Goal: Information Seeking & Learning: Check status

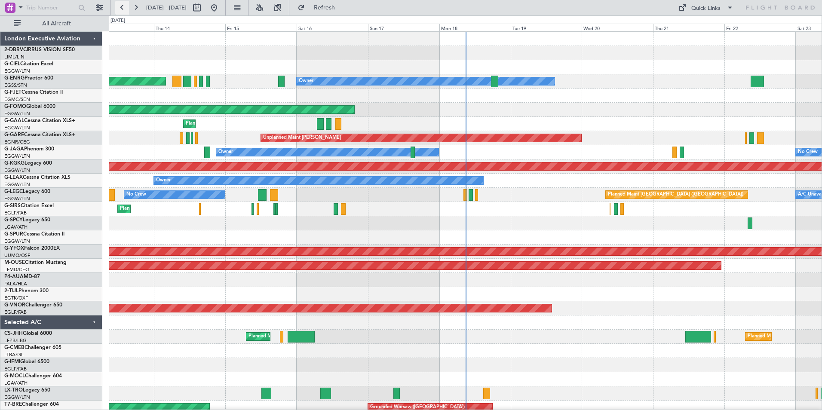
click at [119, 7] on button at bounding box center [122, 8] width 14 height 14
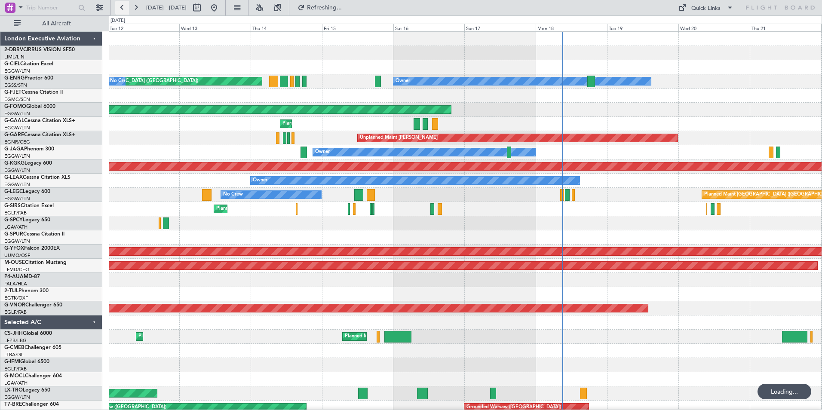
click at [119, 7] on button at bounding box center [122, 8] width 14 height 14
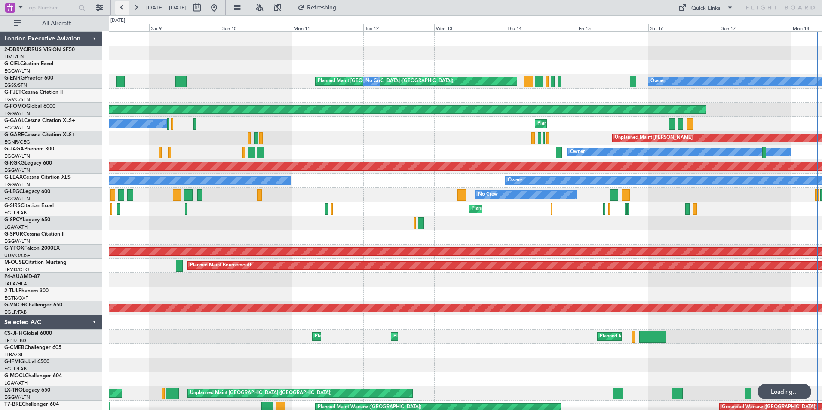
click at [119, 7] on button at bounding box center [122, 8] width 14 height 14
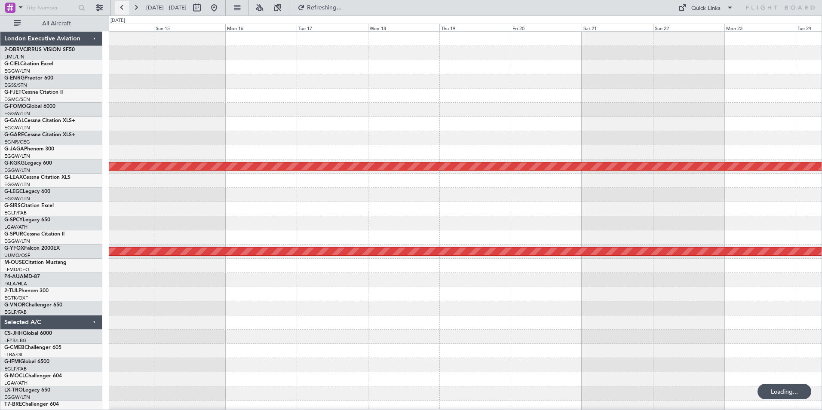
click at [119, 7] on button at bounding box center [122, 8] width 14 height 14
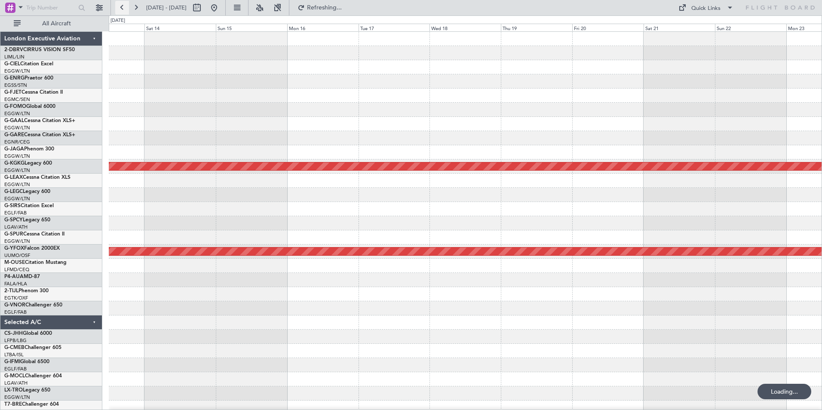
click at [119, 7] on button at bounding box center [122, 8] width 14 height 14
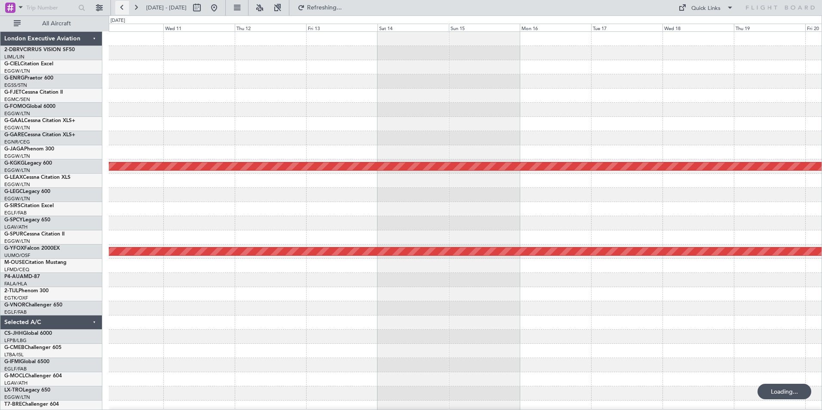
click at [119, 7] on button at bounding box center [122, 8] width 14 height 14
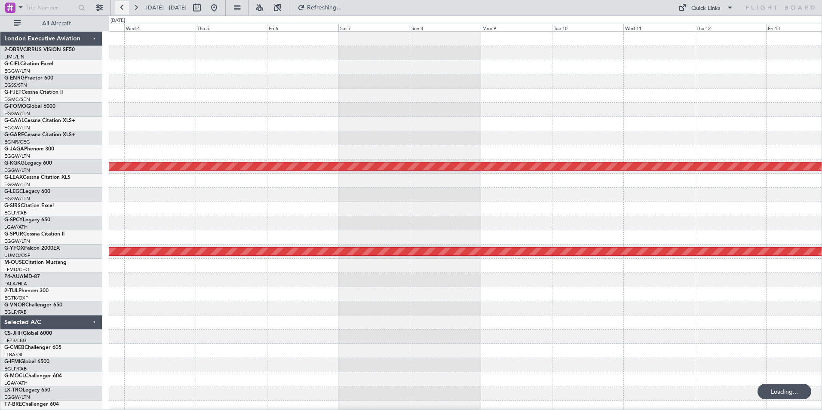
click at [119, 7] on button at bounding box center [122, 8] width 14 height 14
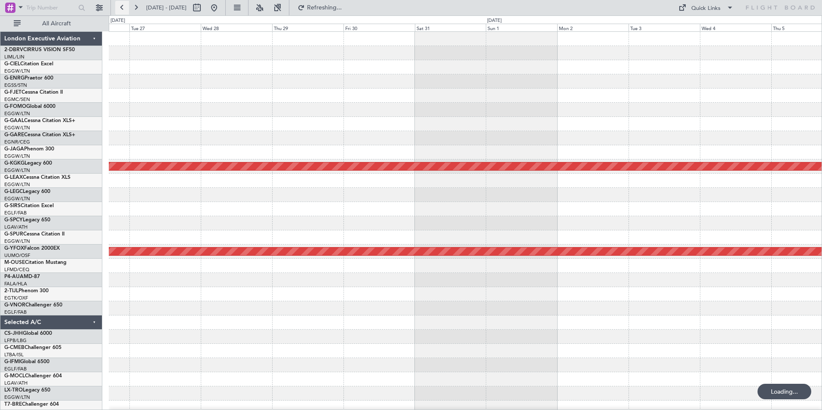
click at [119, 7] on button at bounding box center [122, 8] width 14 height 14
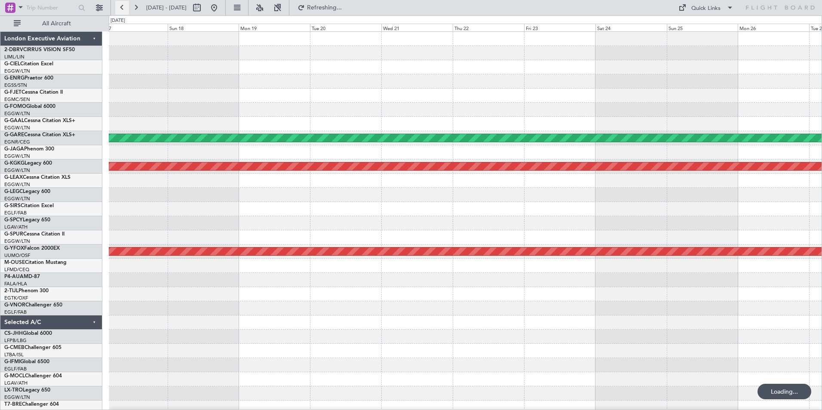
click at [119, 7] on button at bounding box center [122, 8] width 14 height 14
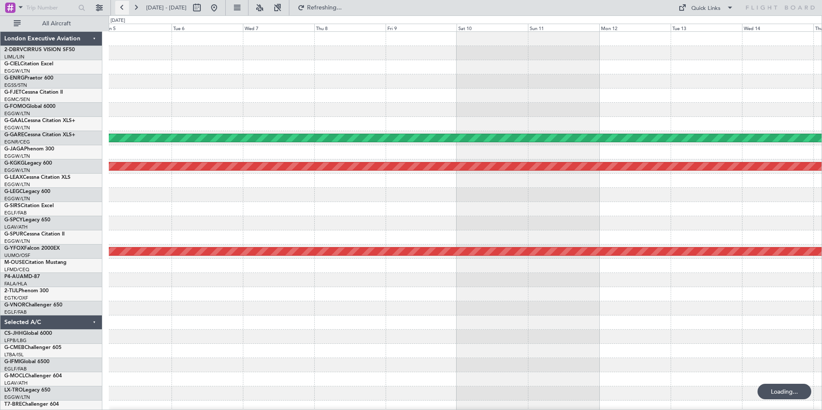
click at [119, 7] on button at bounding box center [122, 8] width 14 height 14
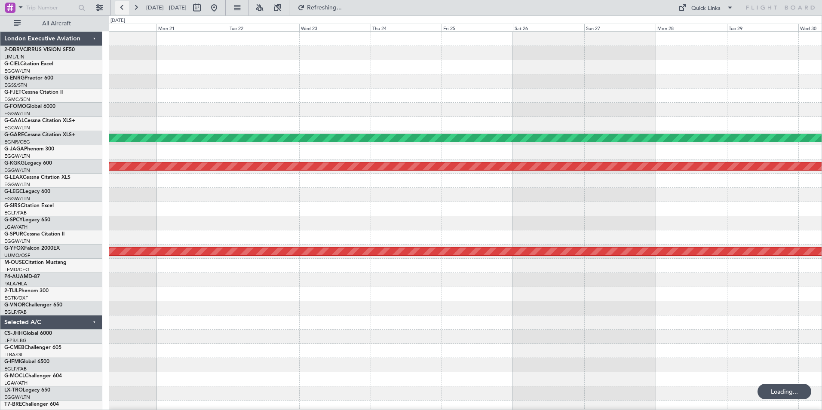
click at [119, 7] on button at bounding box center [122, 8] width 14 height 14
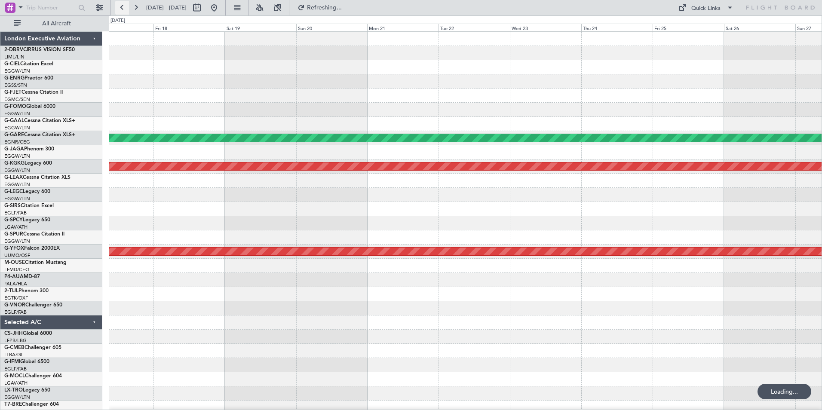
click at [119, 7] on button at bounding box center [122, 8] width 14 height 14
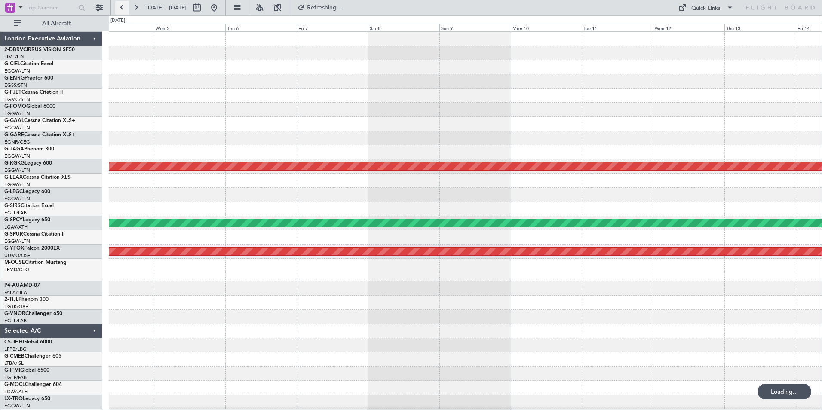
click at [119, 7] on button at bounding box center [122, 8] width 14 height 14
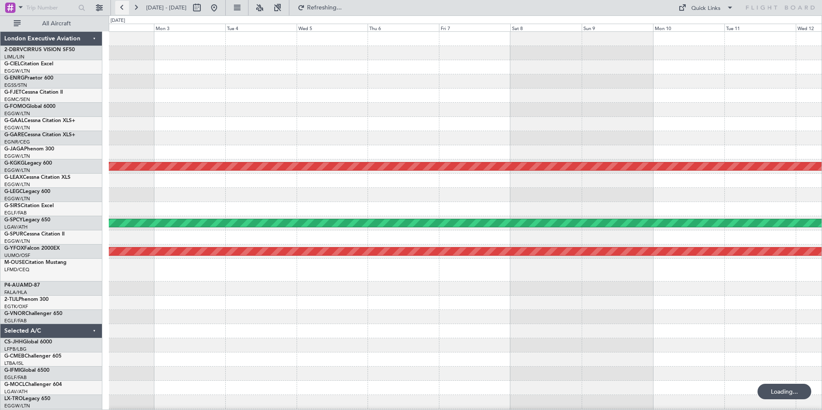
click at [119, 7] on button at bounding box center [122, 8] width 14 height 14
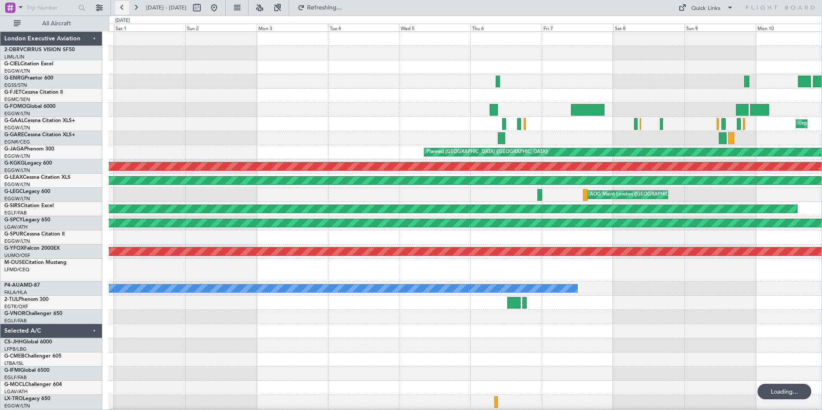
click at [119, 7] on button at bounding box center [122, 8] width 14 height 14
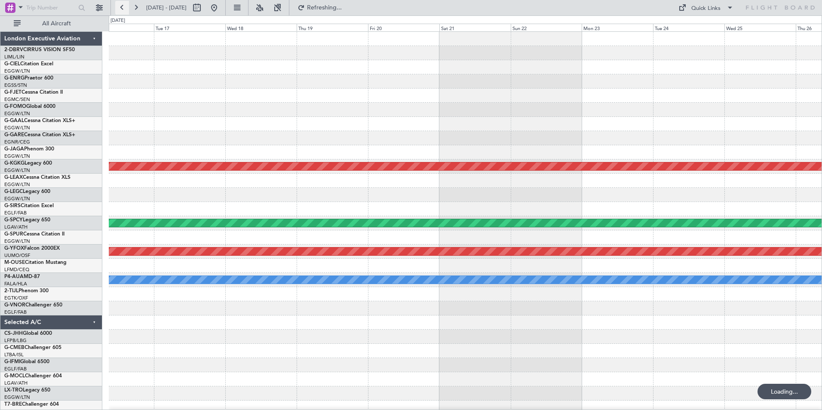
click at [119, 7] on button at bounding box center [122, 8] width 14 height 14
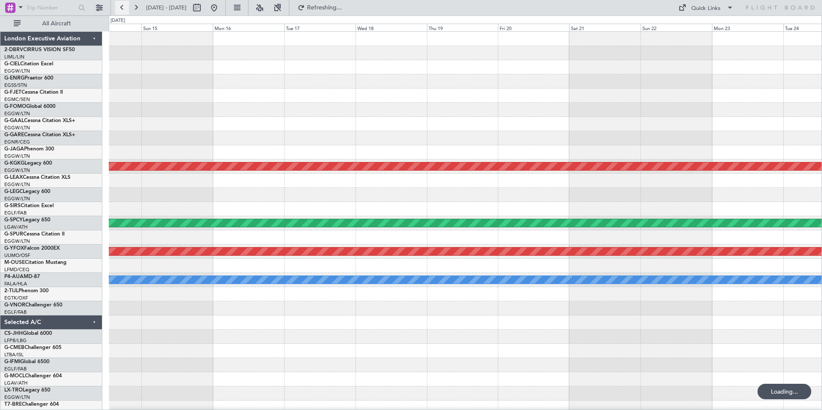
click at [119, 7] on button at bounding box center [122, 8] width 14 height 14
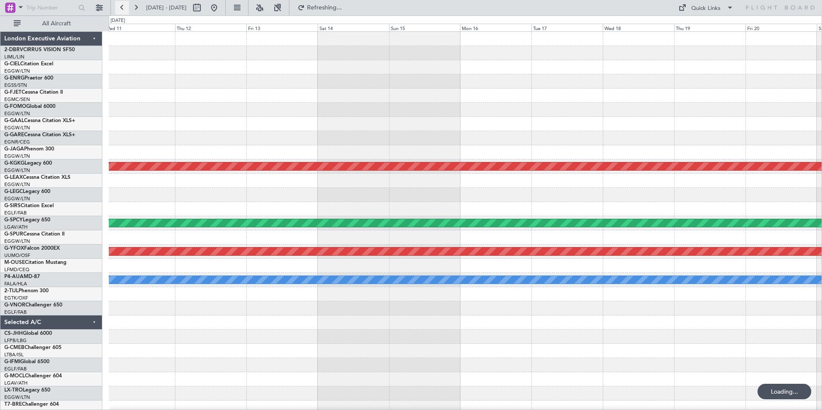
click at [119, 7] on button at bounding box center [122, 8] width 14 height 14
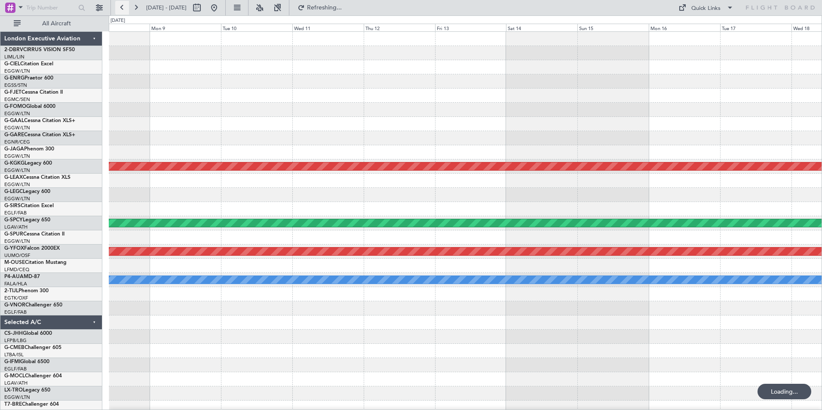
click at [119, 7] on button at bounding box center [122, 8] width 14 height 14
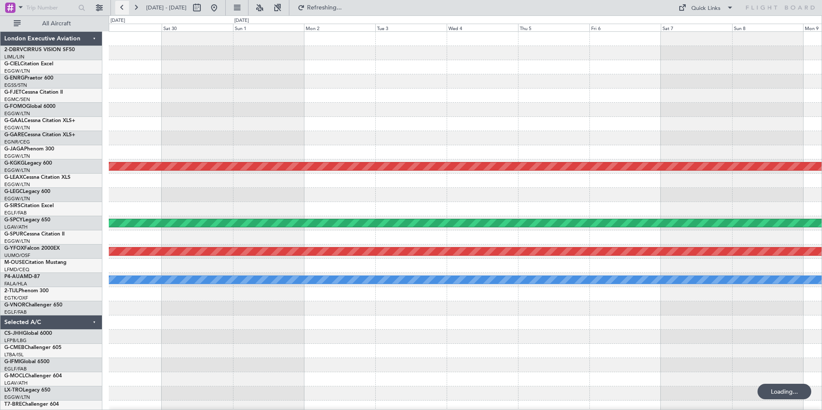
click at [119, 7] on button at bounding box center [122, 8] width 14 height 14
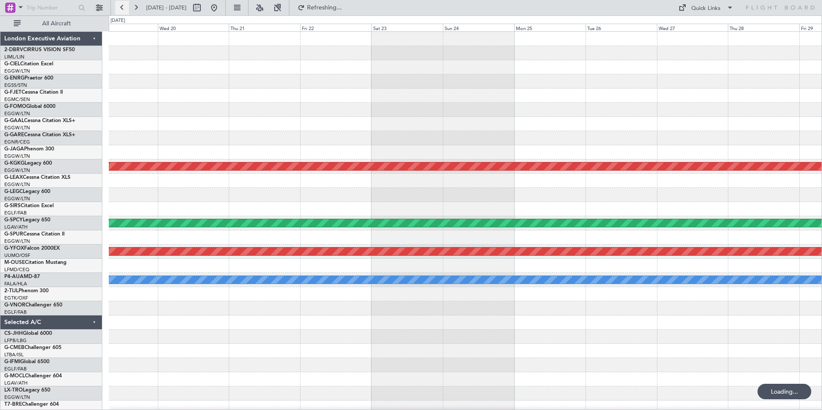
click at [119, 7] on button at bounding box center [122, 8] width 14 height 14
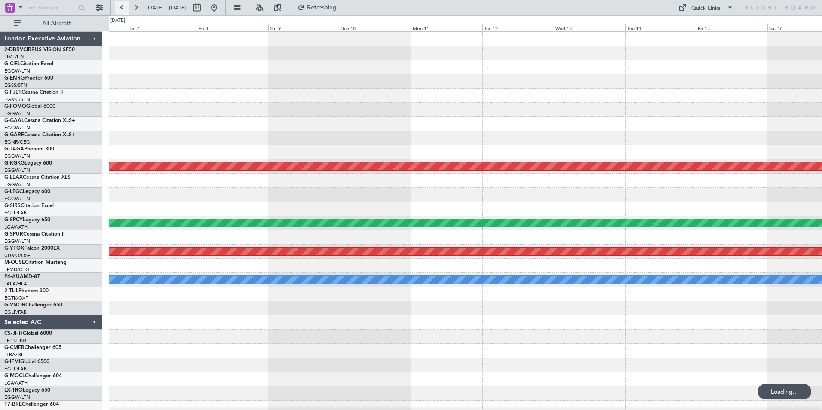
click at [119, 7] on button at bounding box center [122, 8] width 14 height 14
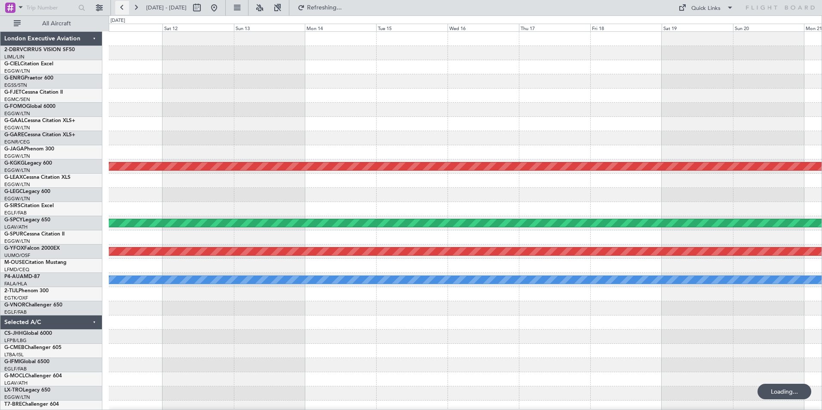
click at [119, 7] on button at bounding box center [122, 8] width 14 height 14
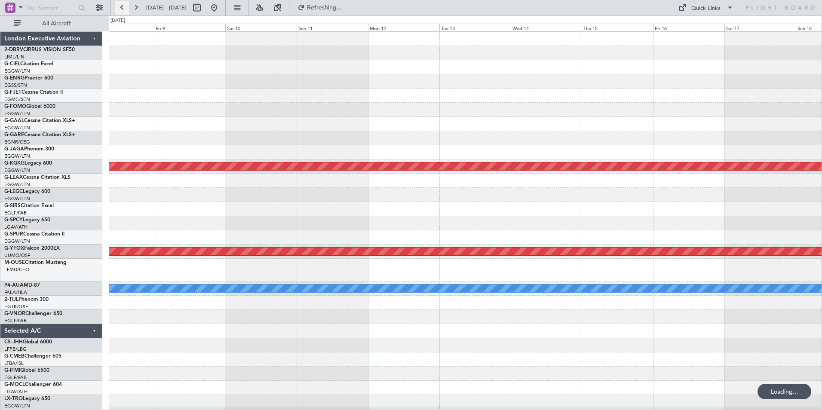
click at [119, 7] on button at bounding box center [122, 8] width 14 height 14
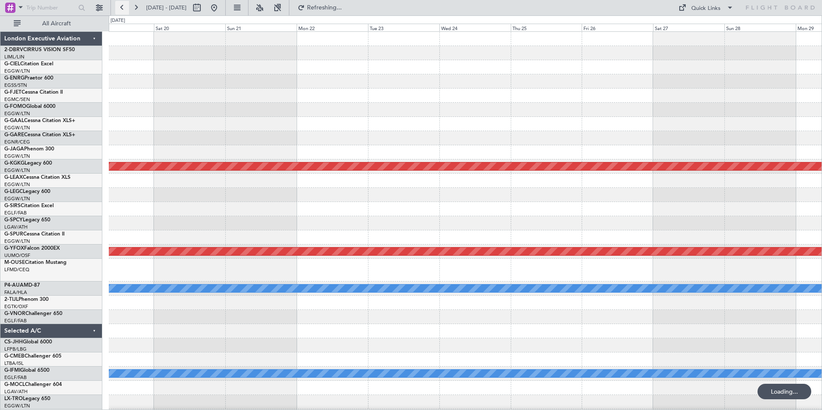
click at [119, 7] on button at bounding box center [122, 8] width 14 height 14
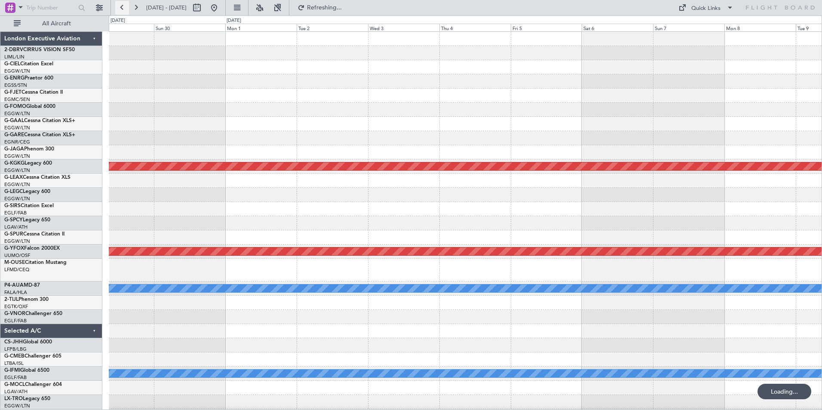
click at [119, 7] on button at bounding box center [122, 8] width 14 height 14
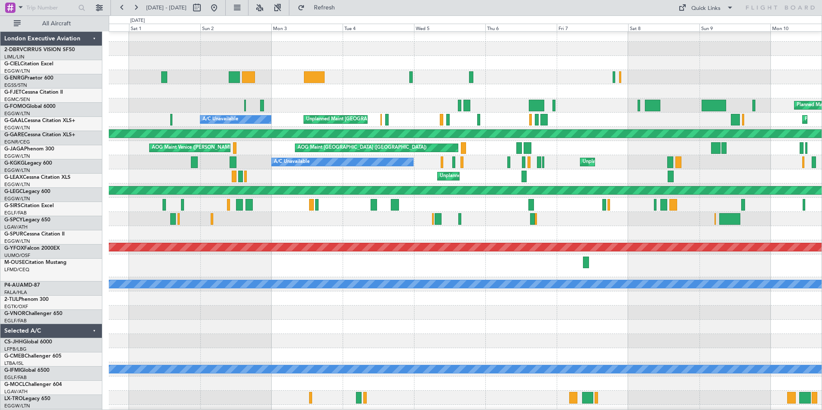
scroll to position [4, 0]
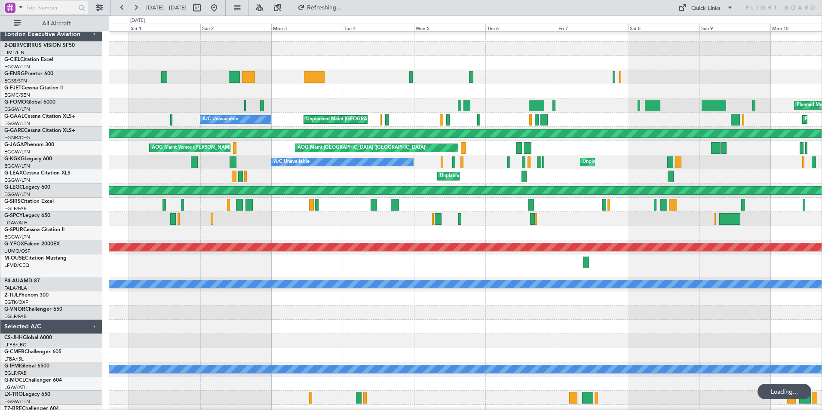
click at [19, 9] on span at bounding box center [20, 7] width 10 height 11
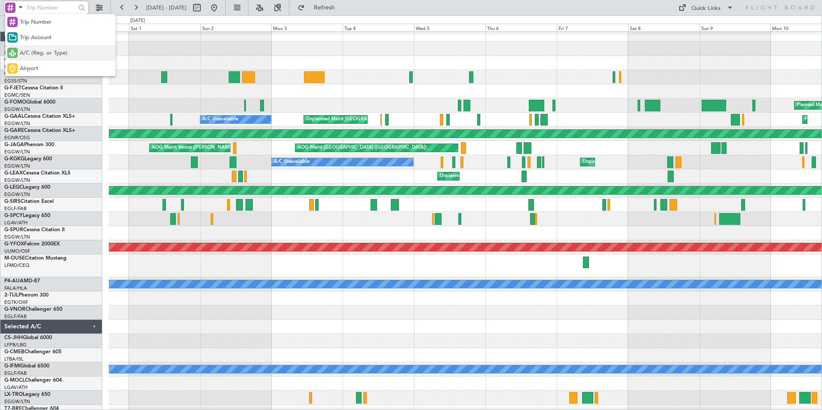
click at [29, 54] on span "A/C (Reg. or Type)" at bounding box center [44, 53] width 48 height 9
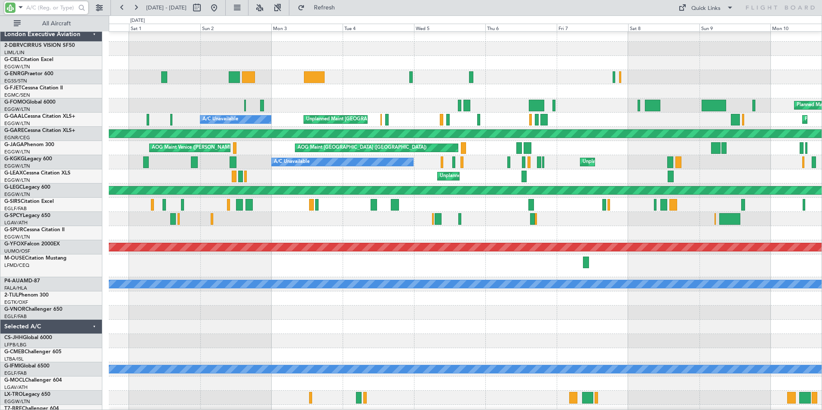
click at [33, 7] on input "text" at bounding box center [50, 7] width 49 height 13
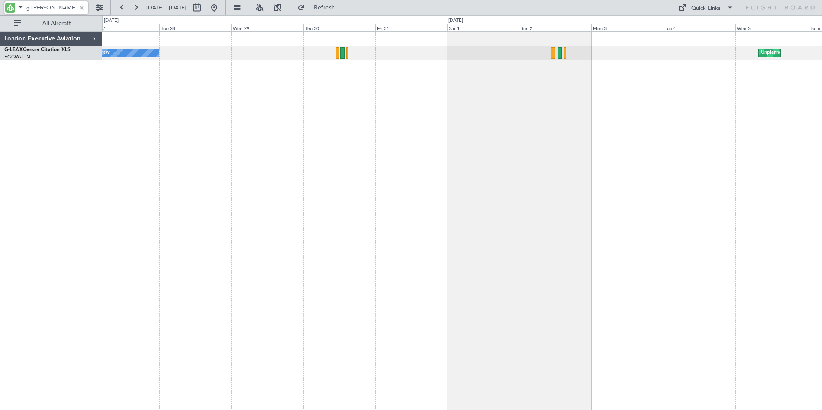
click at [600, 131] on div "Unplanned Maint [GEOGRAPHIC_DATA] ([GEOGRAPHIC_DATA]) No Crew" at bounding box center [462, 220] width 720 height 379
click at [43, 10] on input "g-[PERSON_NAME]" at bounding box center [50, 7] width 49 height 13
drag, startPoint x: 48, startPoint y: 8, endPoint x: -2, endPoint y: 10, distance: 49.5
click at [0, 10] on html "g-[PERSON_NAME] [DATE] - [DATE] Refresh Quick Links All Aircraft No Crew Unplan…" at bounding box center [411, 205] width 822 height 410
type input "lx-tro"
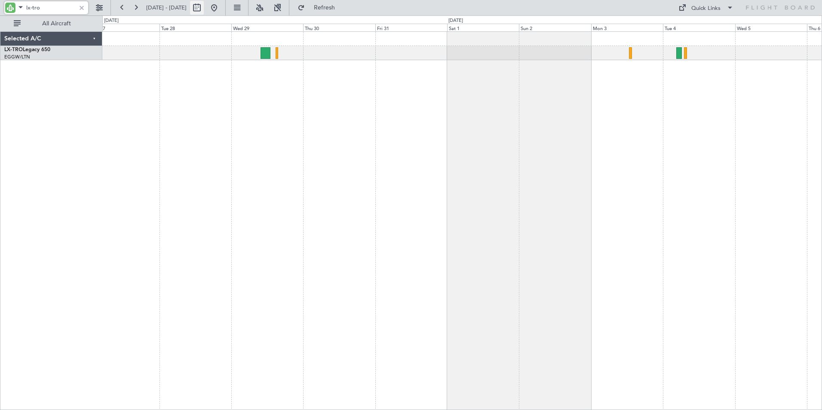
click at [204, 6] on button at bounding box center [197, 8] width 14 height 14
select select "5"
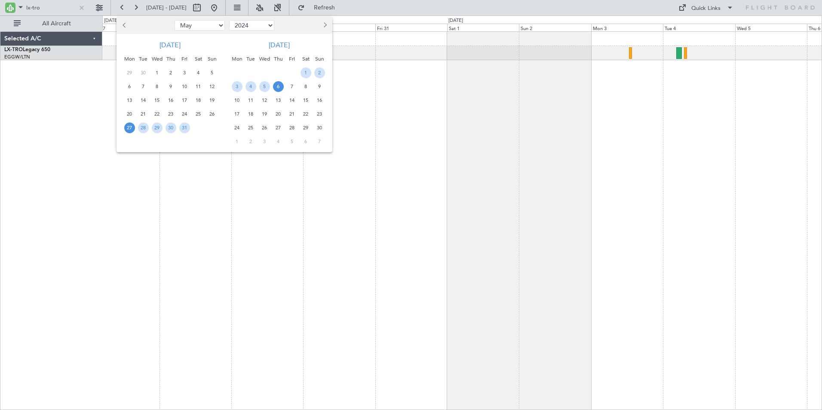
click at [269, 24] on select "2014 2015 2016 2017 2018 2019 2020 2021 2022 2023 2024 2025 2026 2027 2028 2029…" at bounding box center [251, 25] width 45 height 10
select select "2025"
click at [229, 20] on select "2014 2015 2016 2017 2018 2019 2020 2021 2022 2023 2024 2025 2026 2027 2028 2029…" at bounding box center [251, 25] width 45 height 10
click at [318, 128] on span "29" at bounding box center [319, 128] width 11 height 11
click at [317, 141] on span "6" at bounding box center [319, 141] width 11 height 11
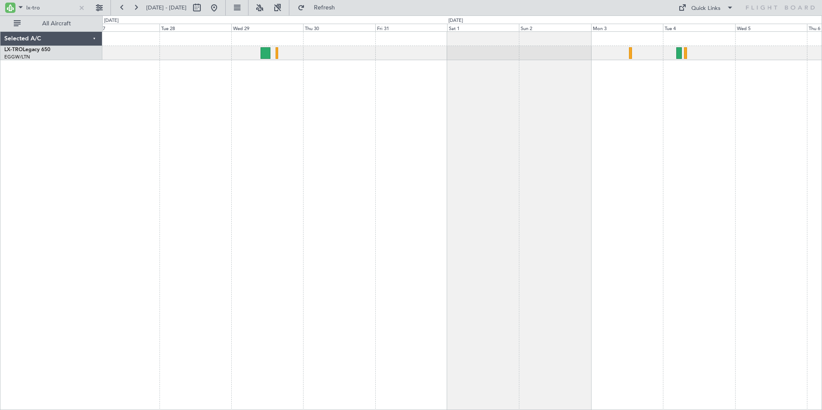
select select "6"
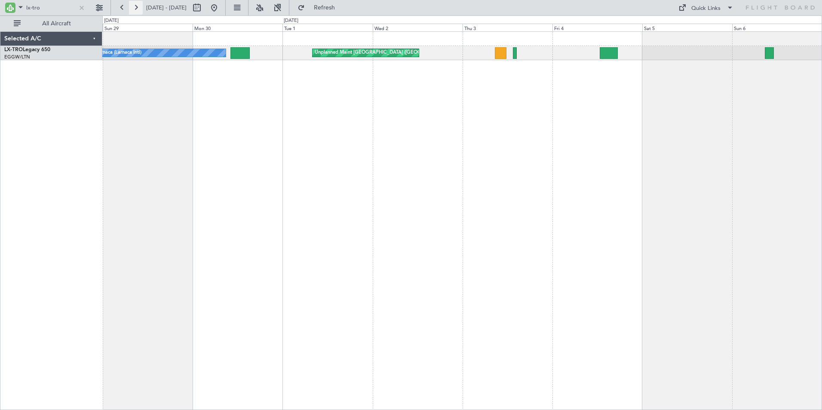
click at [134, 10] on button at bounding box center [136, 8] width 14 height 14
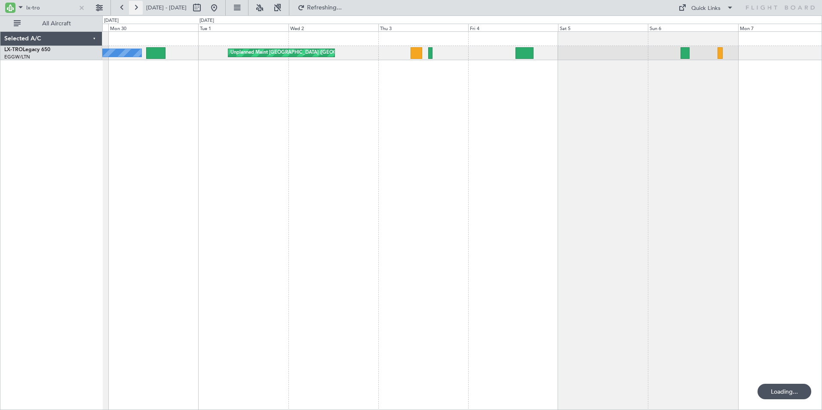
click at [134, 10] on button at bounding box center [136, 8] width 14 height 14
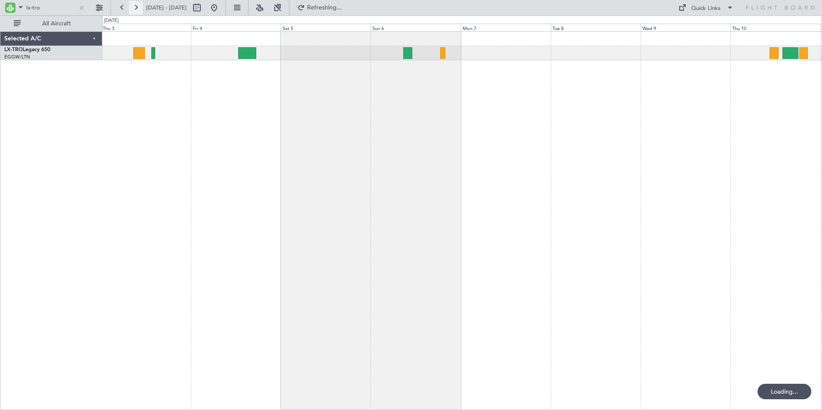
click at [134, 10] on button at bounding box center [136, 8] width 14 height 14
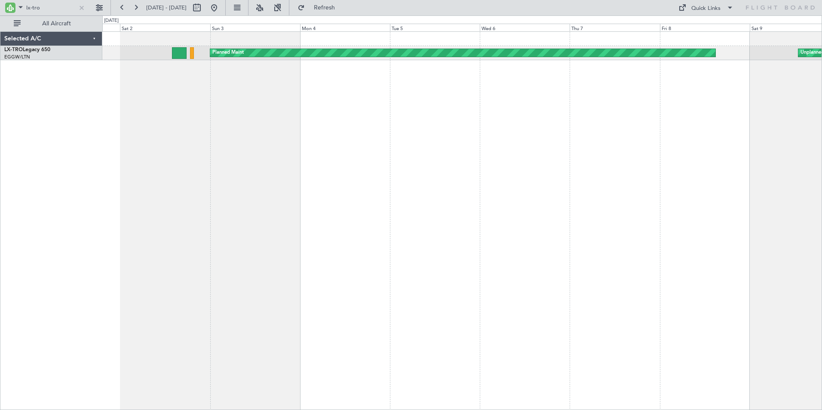
click at [173, 113] on div "Planned Maint Unplanned Maint [GEOGRAPHIC_DATA] ([GEOGRAPHIC_DATA]) Unplanned M…" at bounding box center [462, 220] width 720 height 379
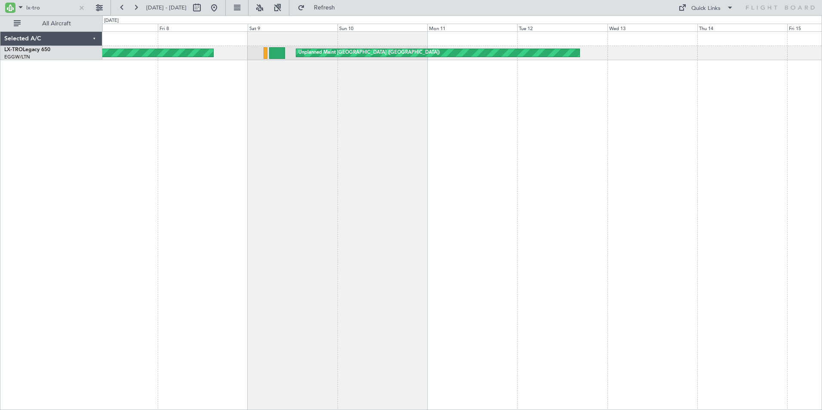
click at [216, 116] on div "Unplanned Maint [GEOGRAPHIC_DATA] ([GEOGRAPHIC_DATA]) Planned Maint" at bounding box center [462, 220] width 720 height 379
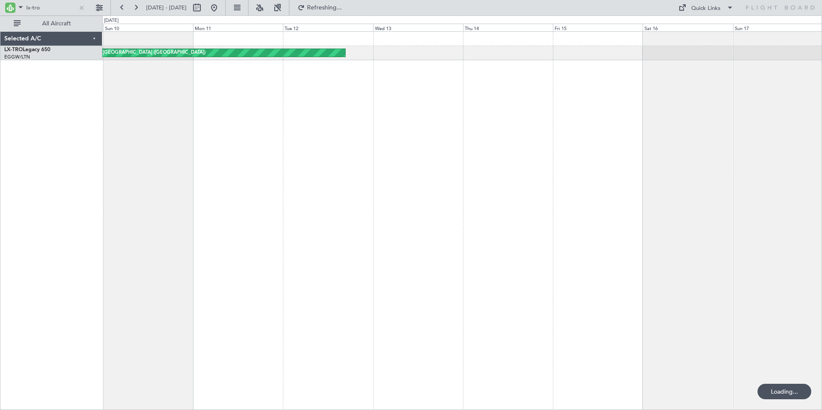
click at [146, 116] on div "Unplanned Maint [GEOGRAPHIC_DATA] ([GEOGRAPHIC_DATA]) Planned Maint" at bounding box center [462, 220] width 720 height 379
click at [401, 109] on div "Unplanned Maint [GEOGRAPHIC_DATA] ([GEOGRAPHIC_DATA]) Planned Maint" at bounding box center [462, 220] width 720 height 379
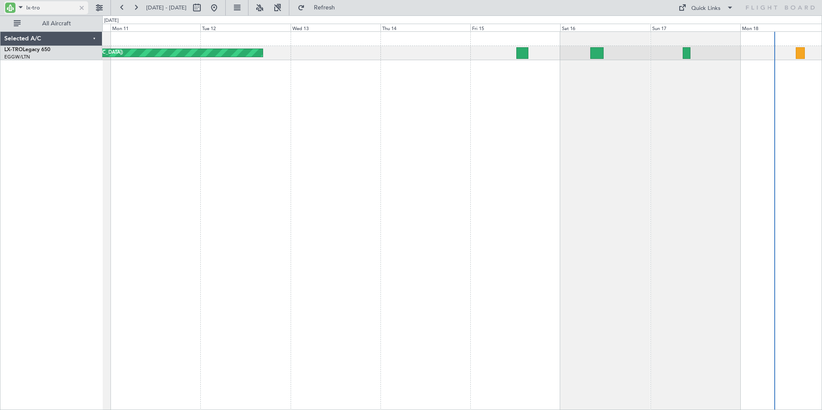
click at [46, 10] on input "lx-tro" at bounding box center [50, 7] width 49 height 13
drag, startPoint x: 47, startPoint y: 9, endPoint x: -2, endPoint y: 7, distance: 48.6
click at [0, 7] on html "lx-tro [DATE] - [DATE] Refresh Quick Links All Aircraft Unplanned Maint [GEOGRA…" at bounding box center [411, 205] width 822 height 410
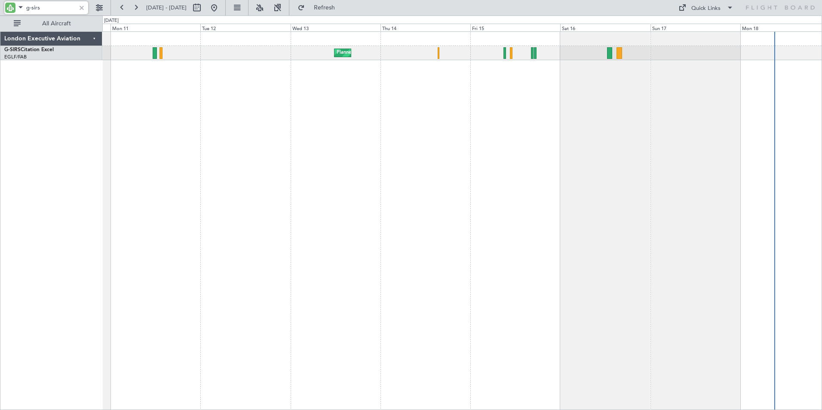
type input "g-sirs"
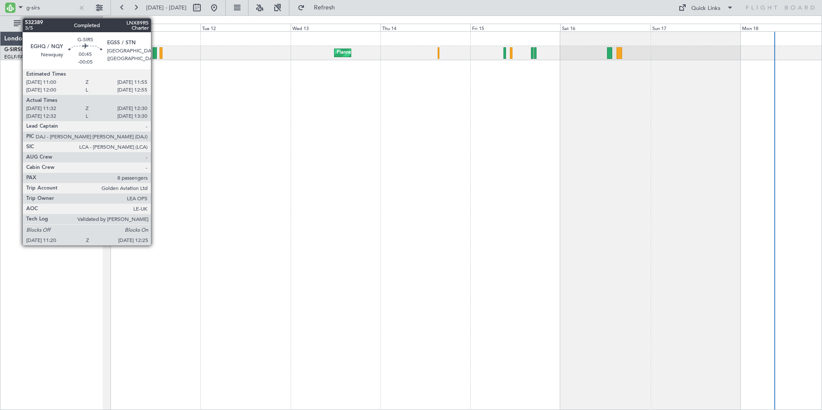
click at [155, 54] on div at bounding box center [155, 53] width 4 height 12
